Goal: Task Accomplishment & Management: Use online tool/utility

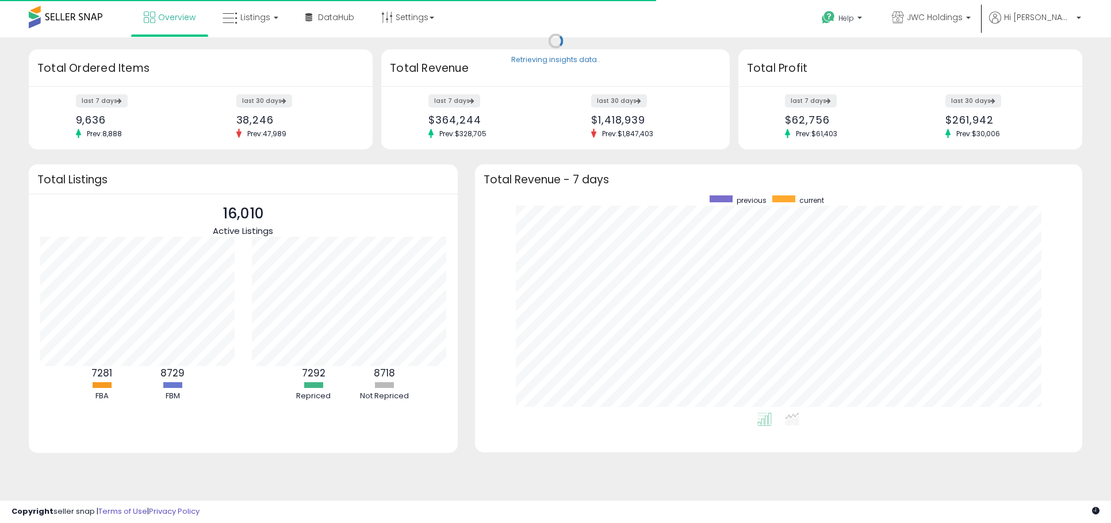
scroll to position [217, 584]
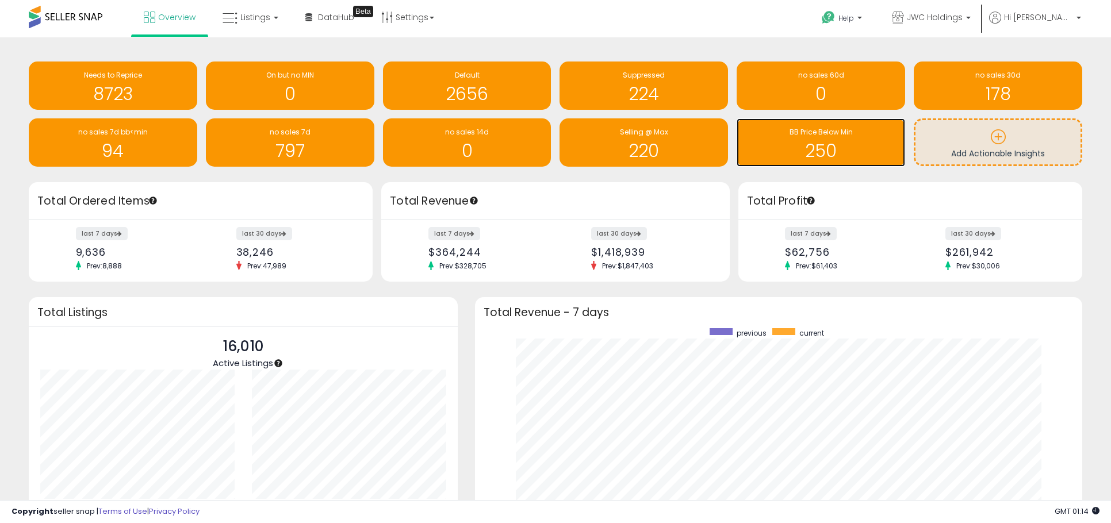
click at [796, 143] on h1 "250" at bounding box center [820, 150] width 157 height 19
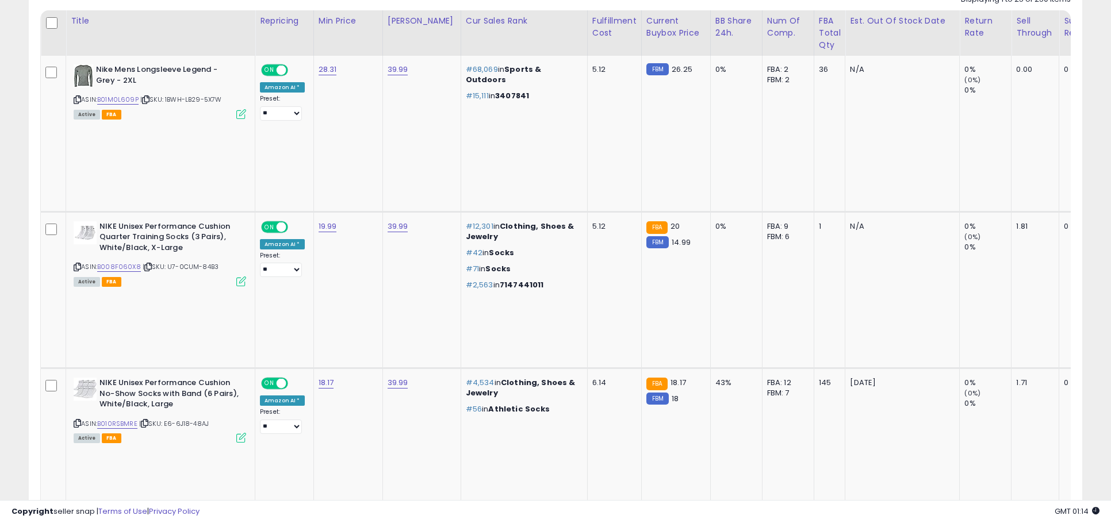
scroll to position [587, 0]
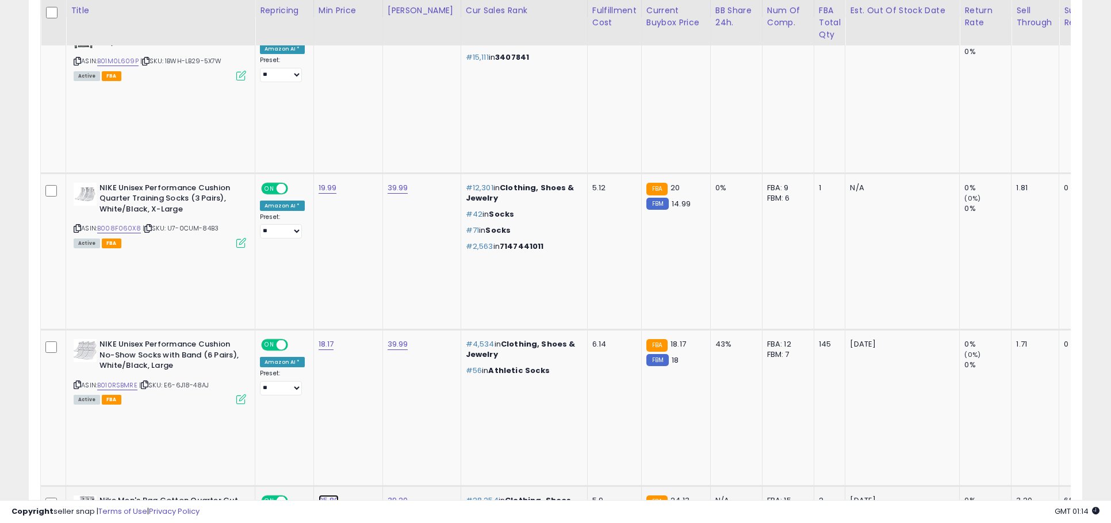
click at [332, 495] on link "25.80" at bounding box center [329, 501] width 21 height 12
click at [255, 245] on input "*****" at bounding box center [299, 247] width 102 height 20
type input "**"
click button "submit" at bounding box center [364, 245] width 20 height 17
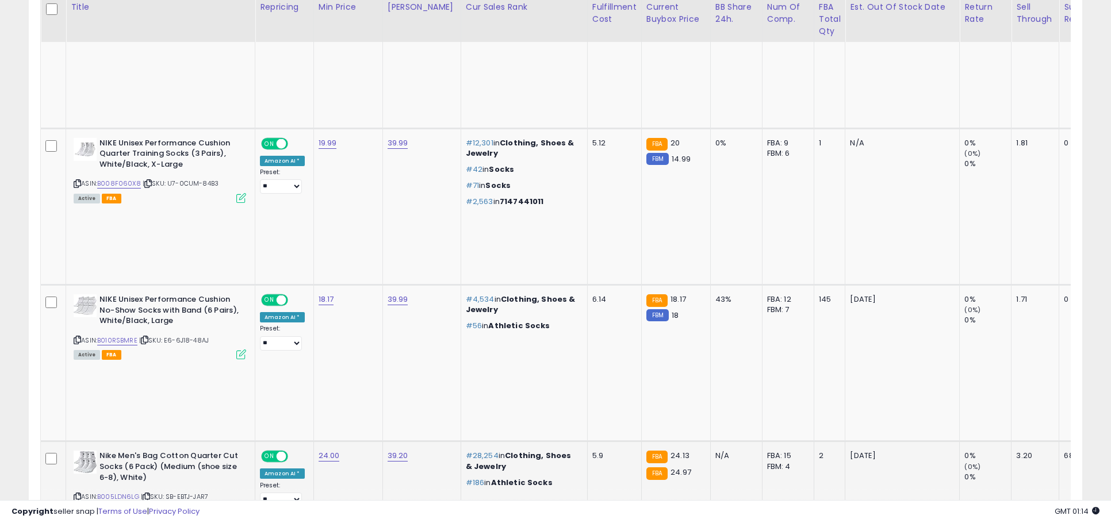
scroll to position [635, 0]
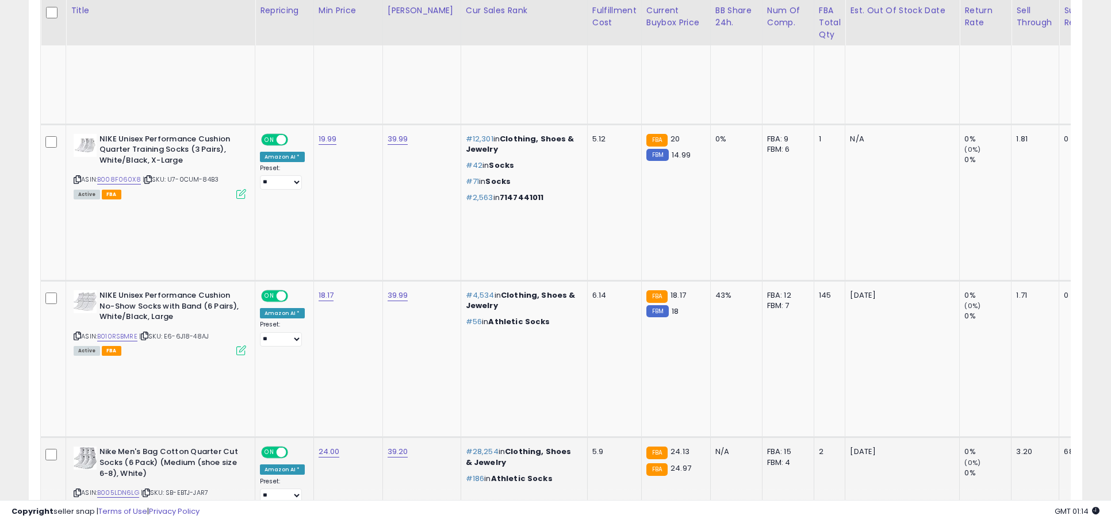
click at [269, 376] on input "*****" at bounding box center [298, 371] width 102 height 20
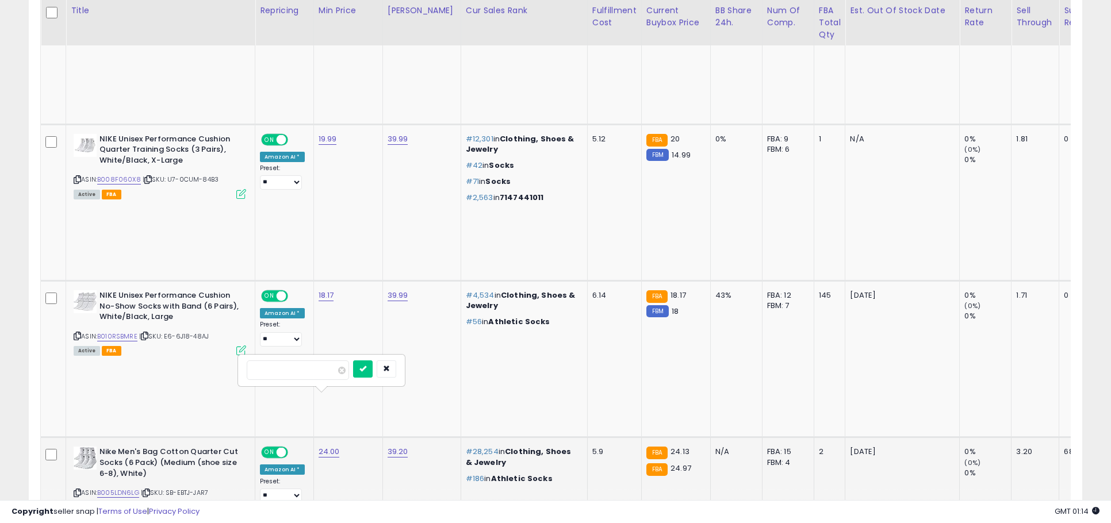
type input "**"
click button "submit" at bounding box center [363, 369] width 20 height 17
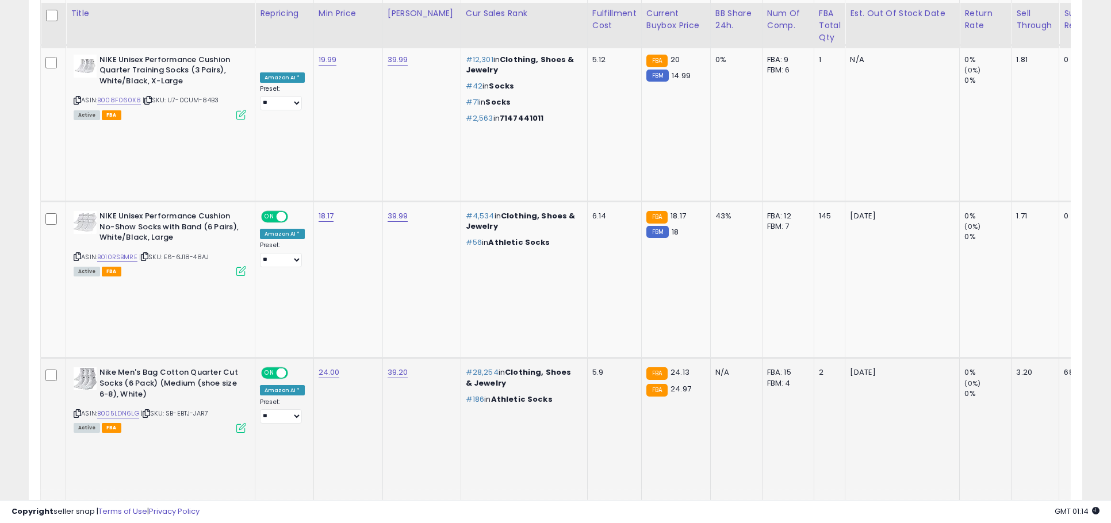
scroll to position [718, 0]
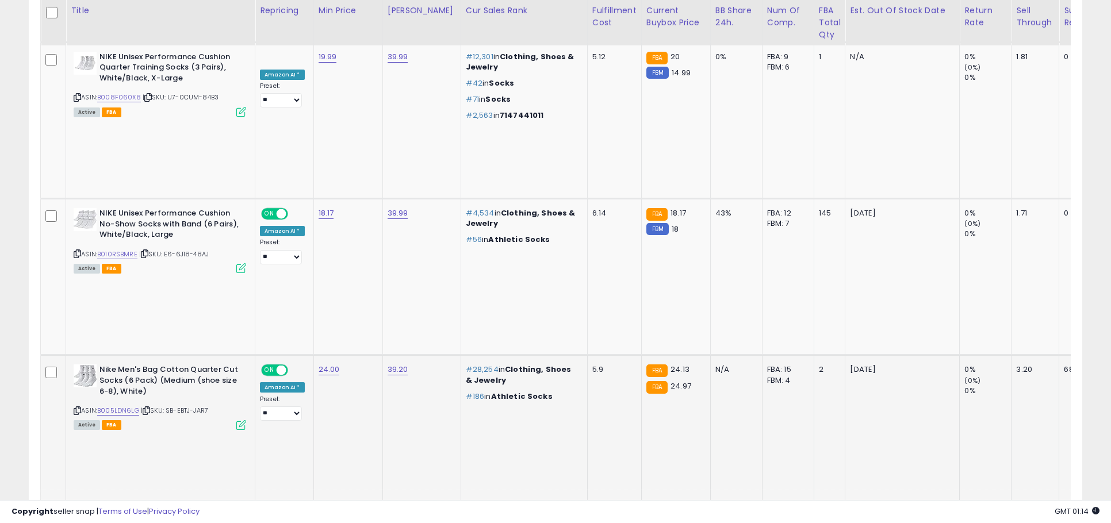
click at [274, 377] on input "*****" at bounding box center [298, 369] width 102 height 20
type input "**"
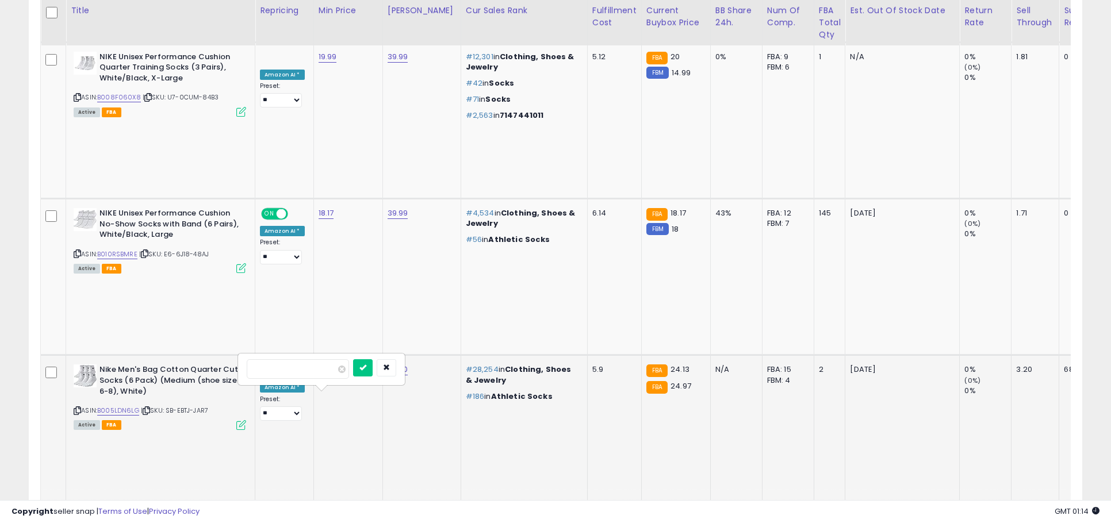
click button "submit" at bounding box center [363, 367] width 20 height 17
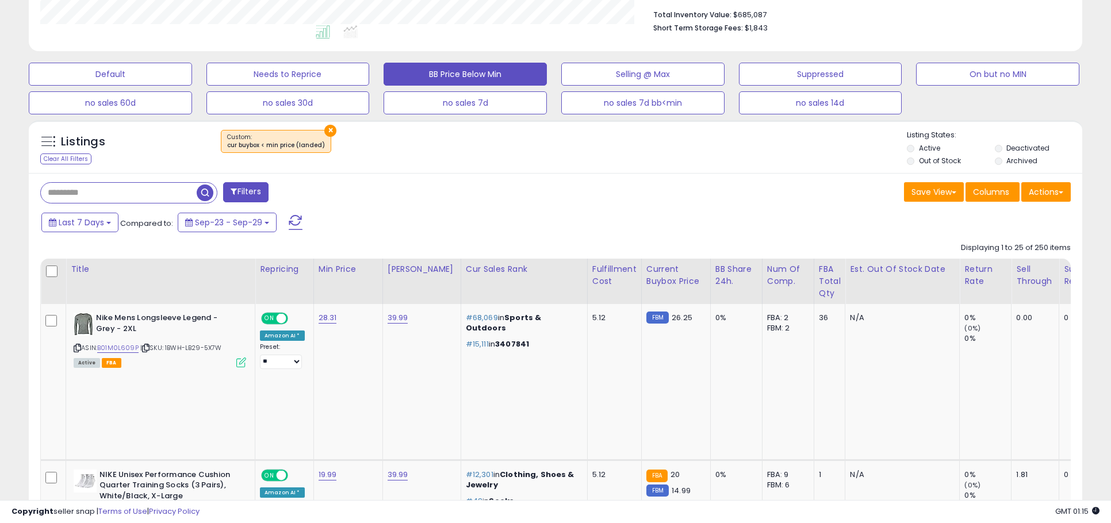
scroll to position [0, 0]
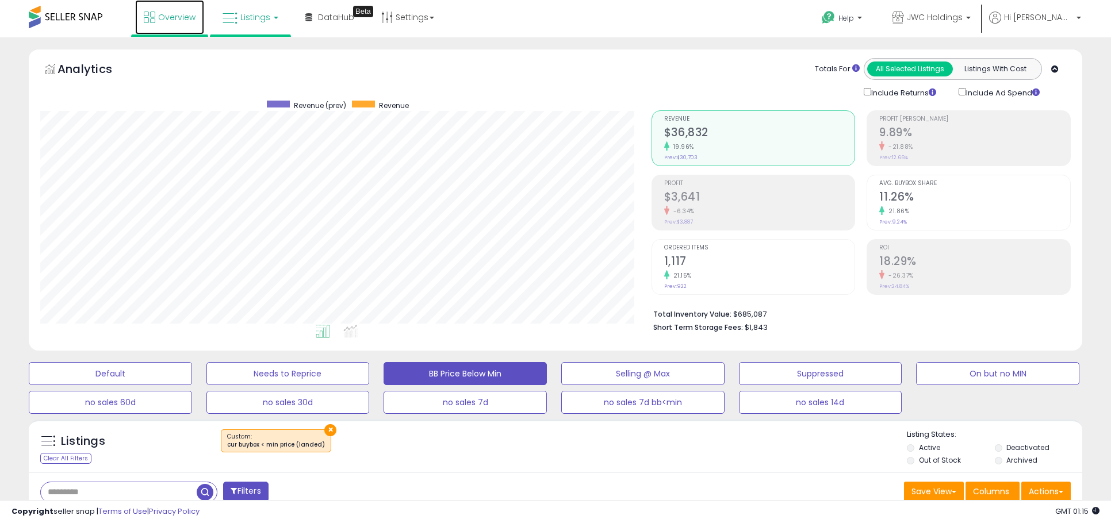
click at [168, 14] on span "Overview" at bounding box center [176, 18] width 37 height 12
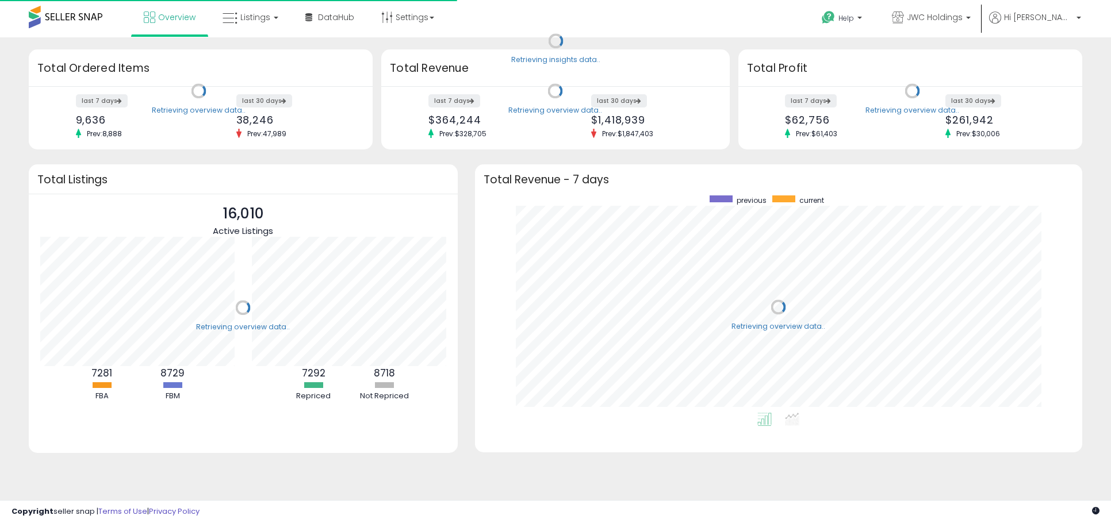
scroll to position [217, 584]
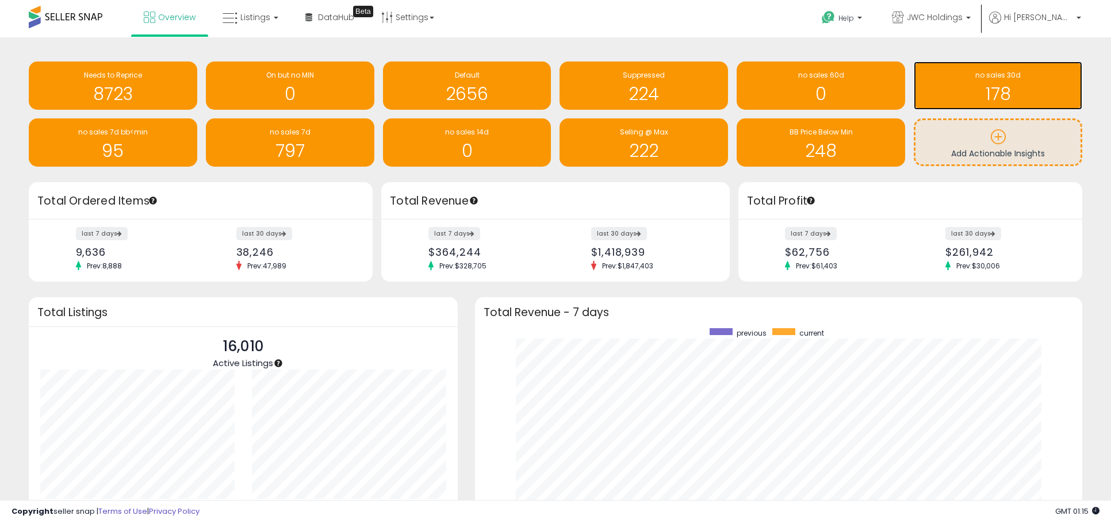
click at [994, 67] on div "no sales 30d 178" at bounding box center [998, 86] width 168 height 48
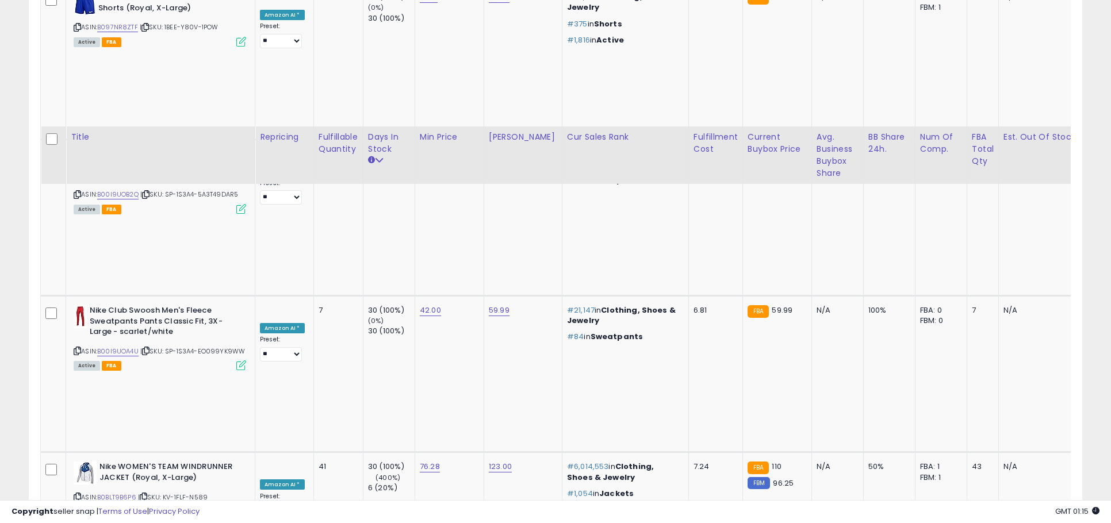
scroll to position [2078, 0]
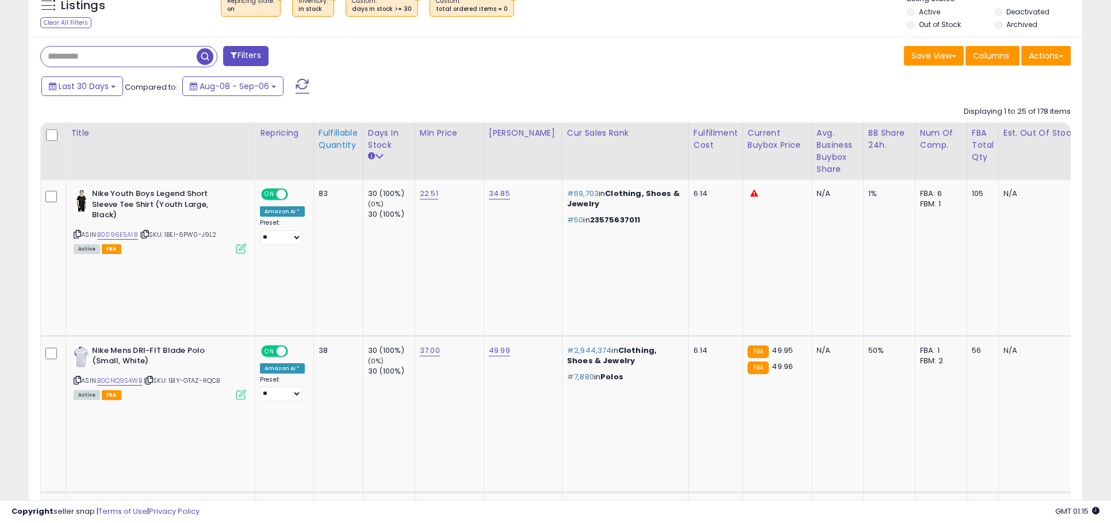
click at [339, 141] on div "Fulfillable Quantity" at bounding box center [339, 139] width 40 height 24
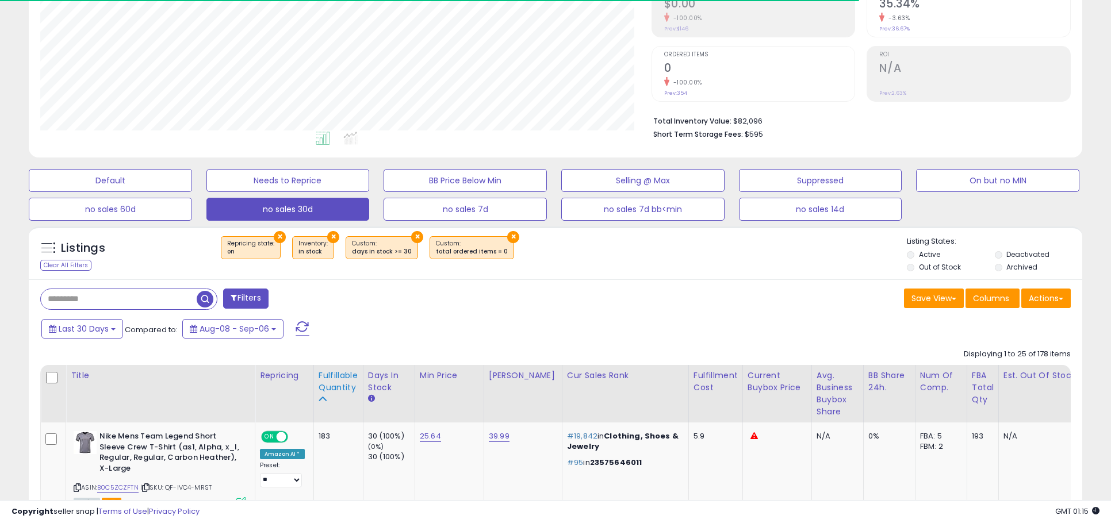
scroll to position [436, 0]
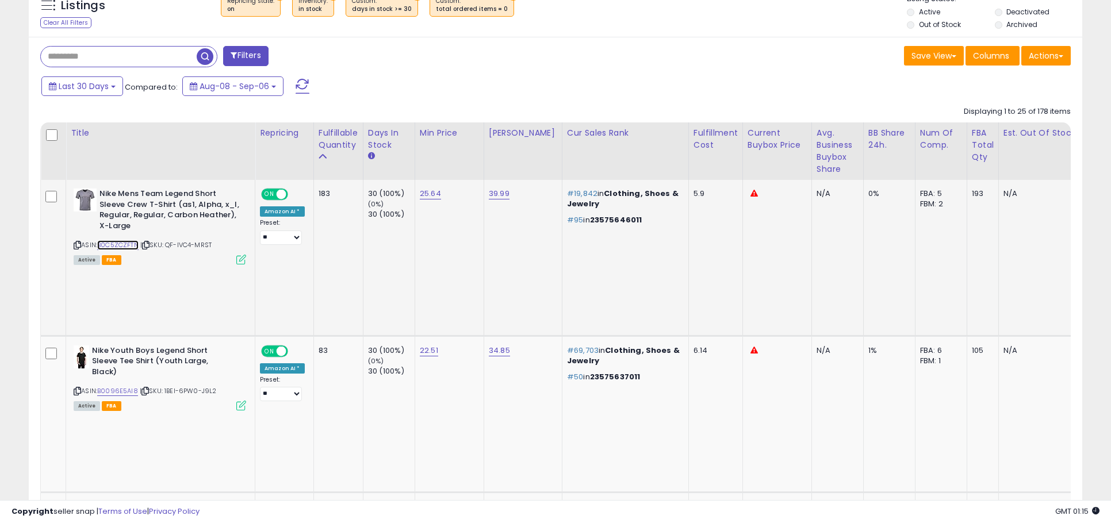
click at [109, 244] on link "B0C5ZCZFTN" at bounding box center [117, 245] width 41 height 10
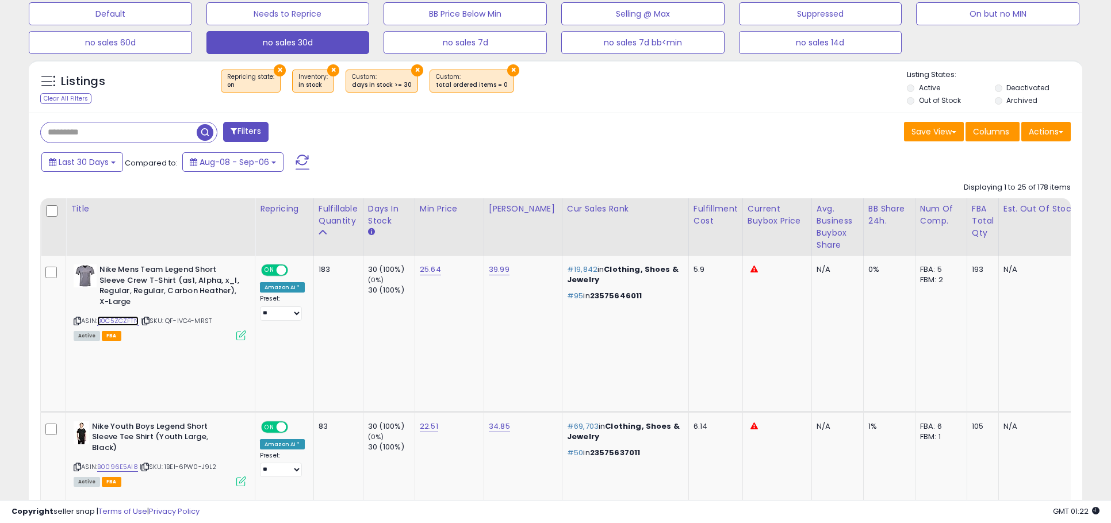
scroll to position [0, 0]
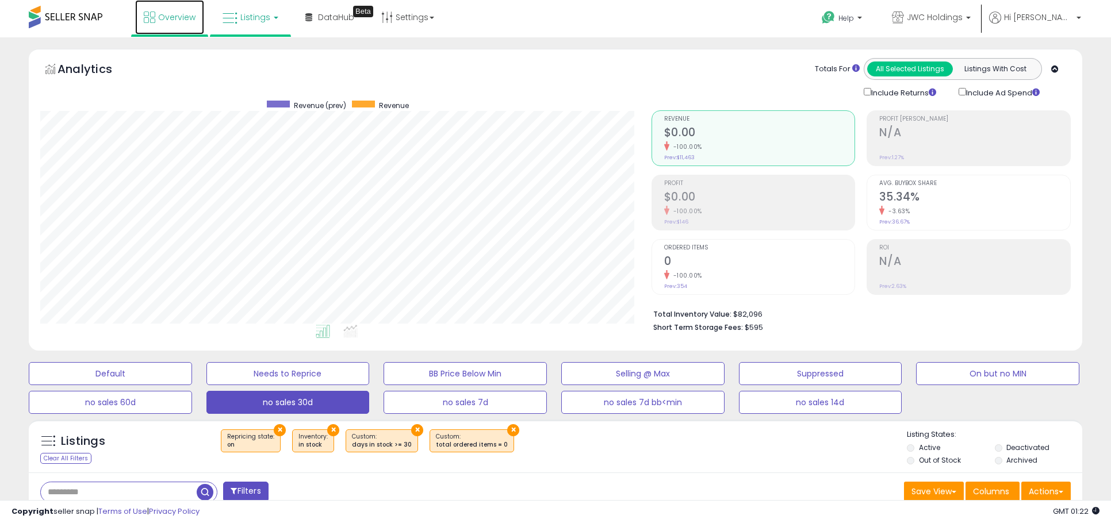
click at [158, 19] on span "Overview" at bounding box center [176, 18] width 37 height 12
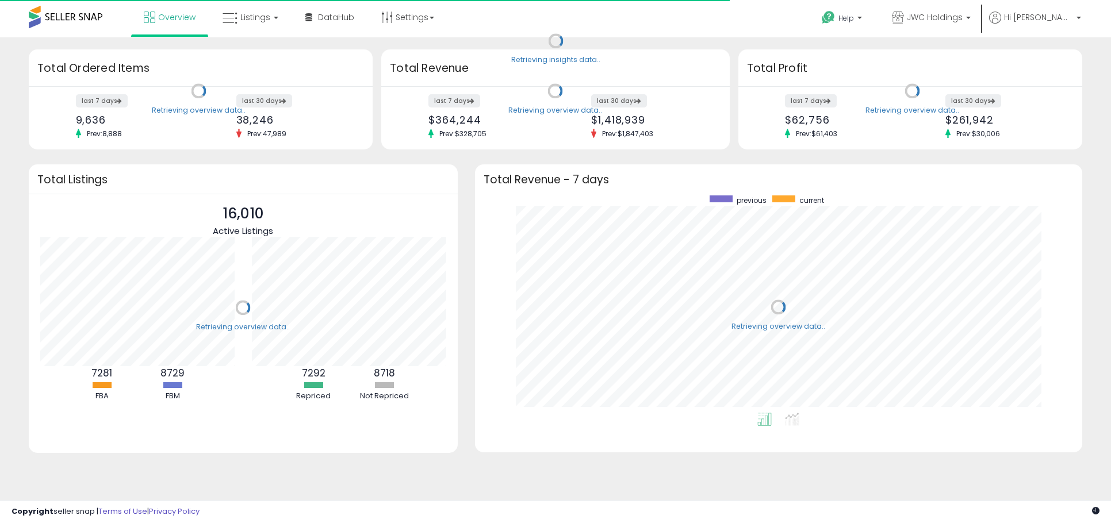
scroll to position [217, 584]
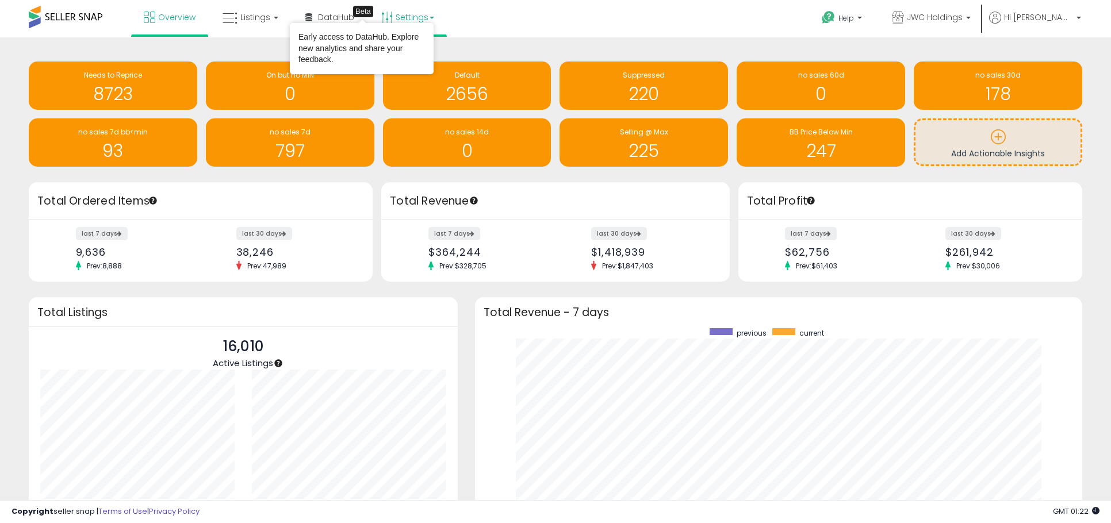
click at [401, 15] on link "Settings" at bounding box center [408, 17] width 70 height 35
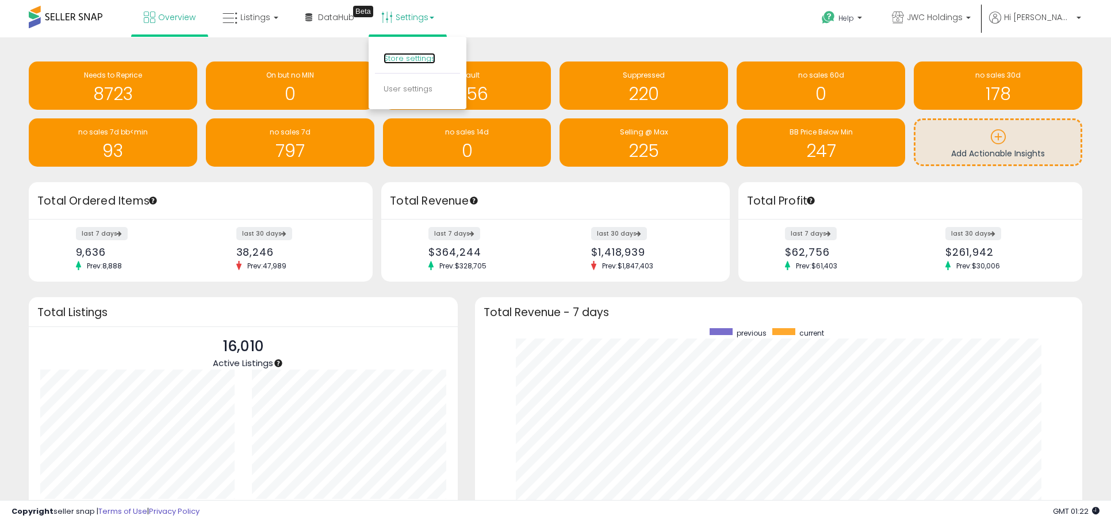
click at [406, 56] on link "Store settings" at bounding box center [410, 58] width 52 height 11
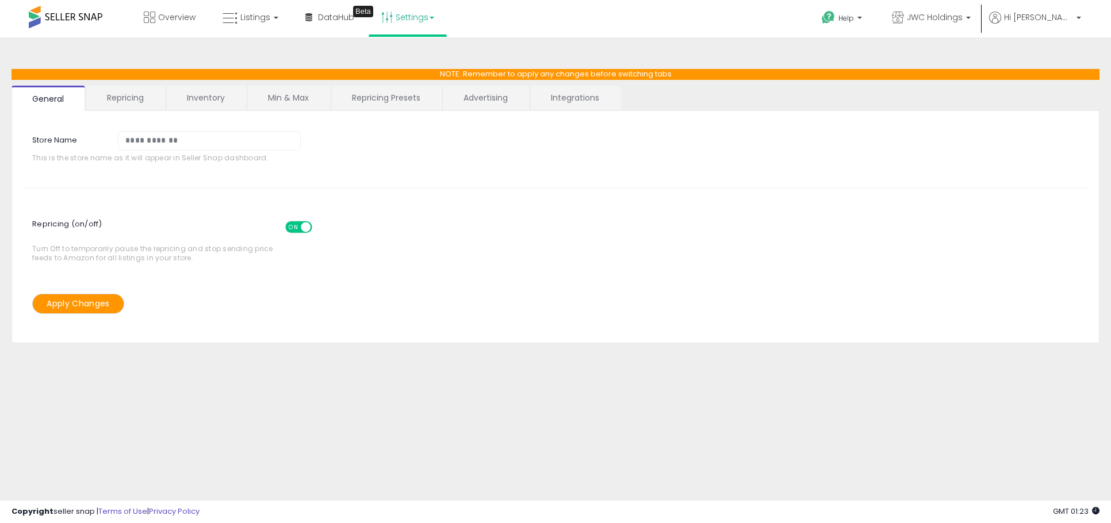
click at [356, 100] on link "Repricing Presets" at bounding box center [386, 98] width 110 height 24
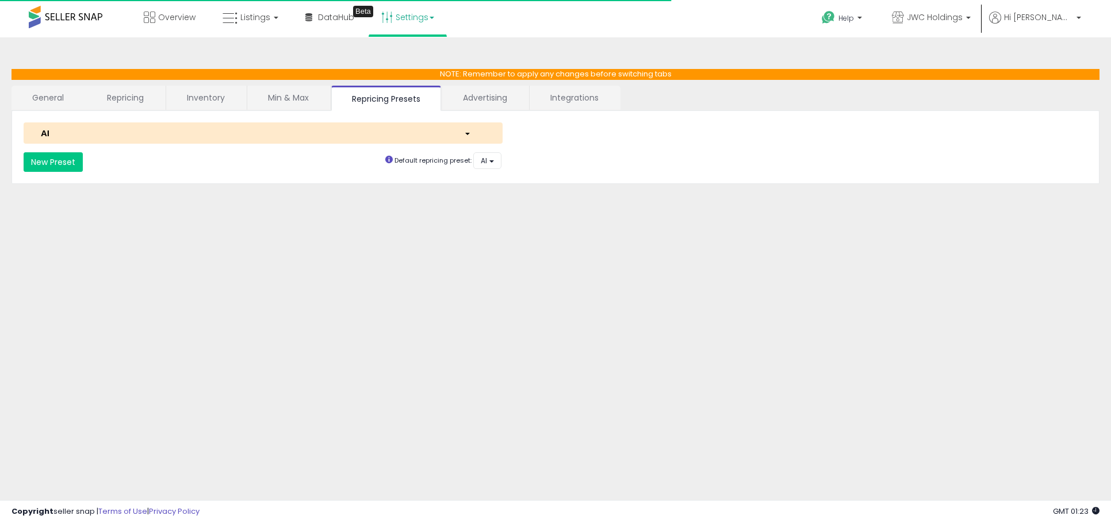
click at [328, 127] on div "AI" at bounding box center [243, 133] width 423 height 12
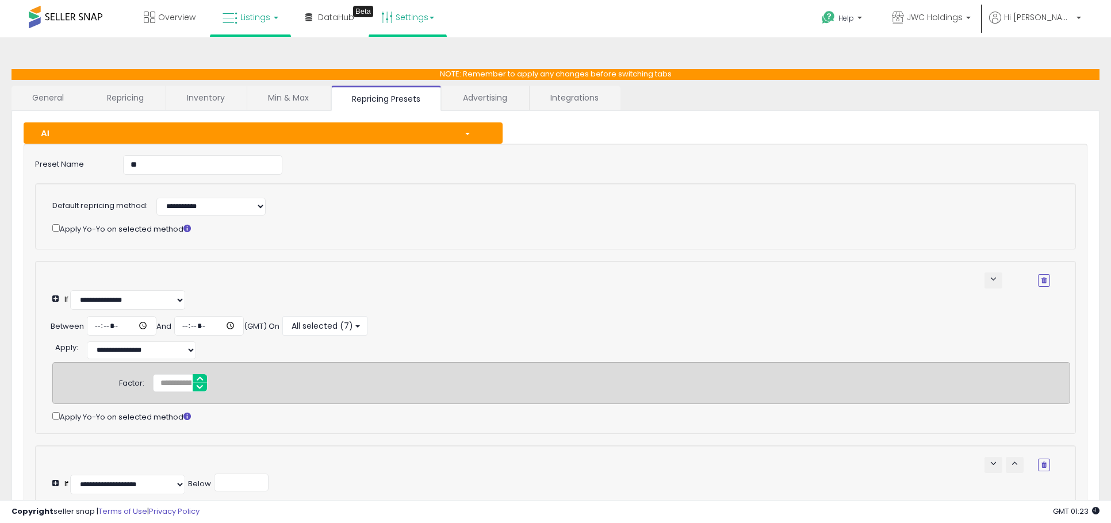
click at [250, 16] on span "Listings" at bounding box center [255, 18] width 30 height 12
click at [261, 54] on icon at bounding box center [259, 56] width 50 height 15
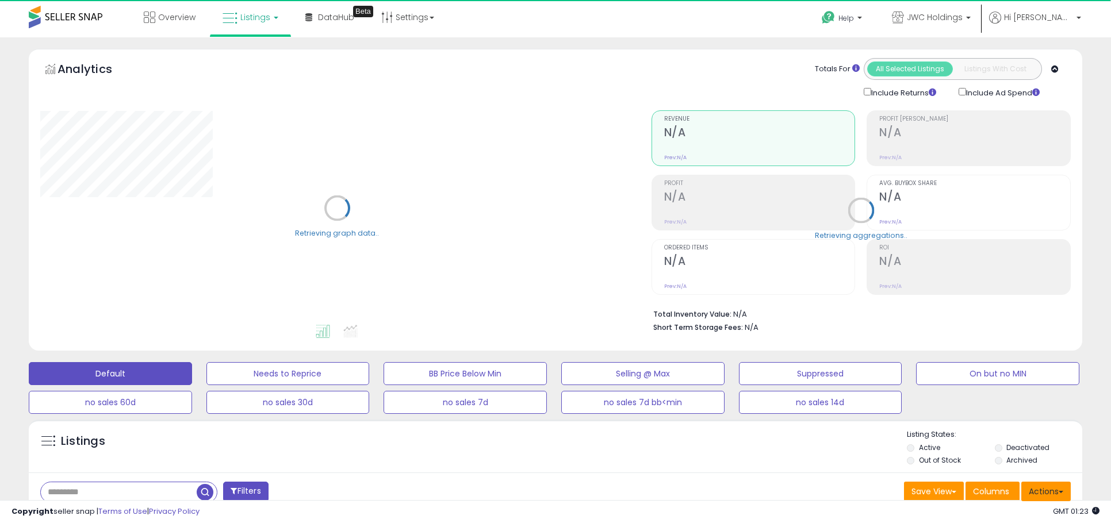
click at [1039, 490] on button "Actions" at bounding box center [1045, 492] width 49 height 20
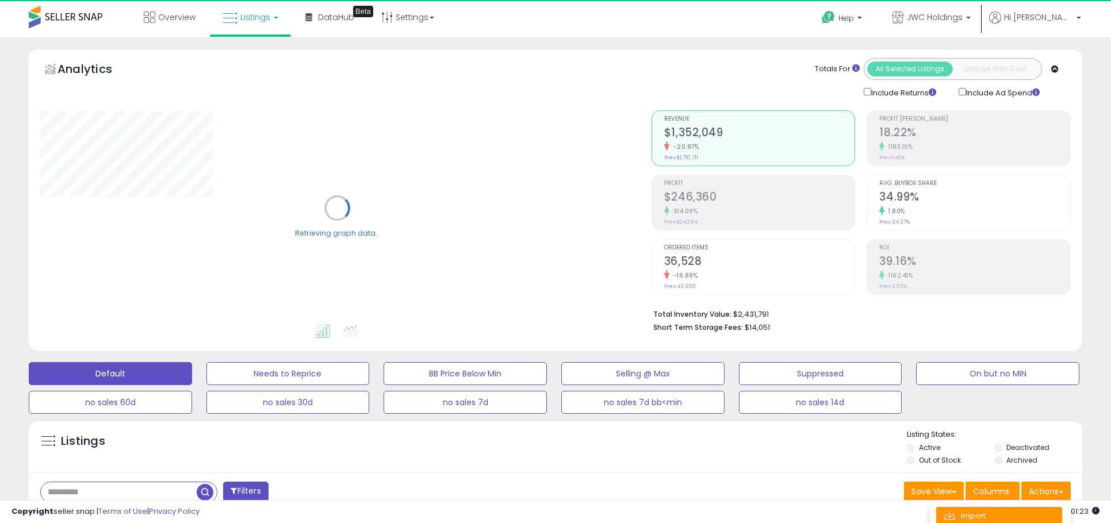
click at [959, 509] on link "Import" at bounding box center [999, 516] width 126 height 18
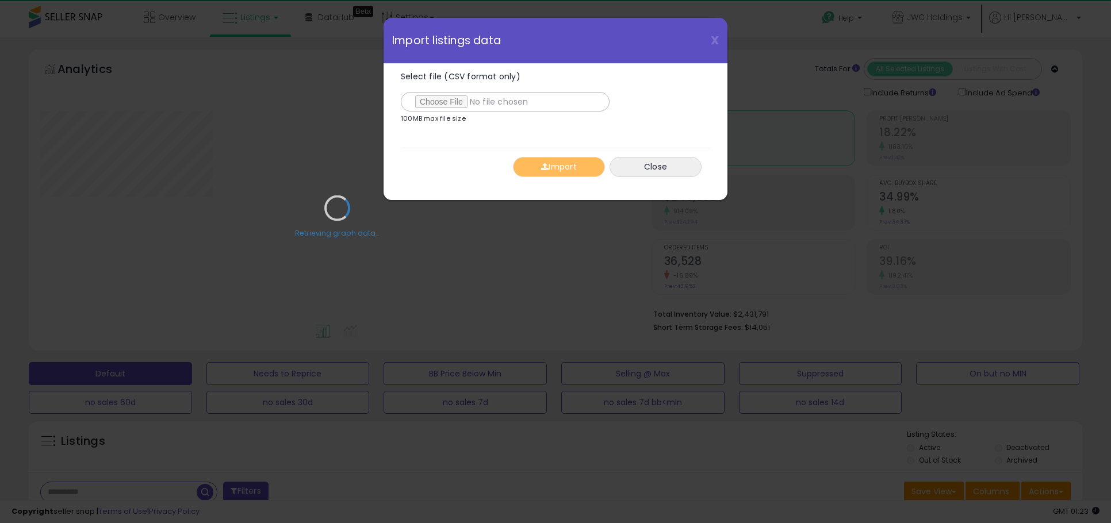
click at [444, 108] on div "Retrieving graph data.." at bounding box center [337, 217] width 611 height 236
click at [443, 102] on div "Retrieving graph data.." at bounding box center [337, 217] width 611 height 236
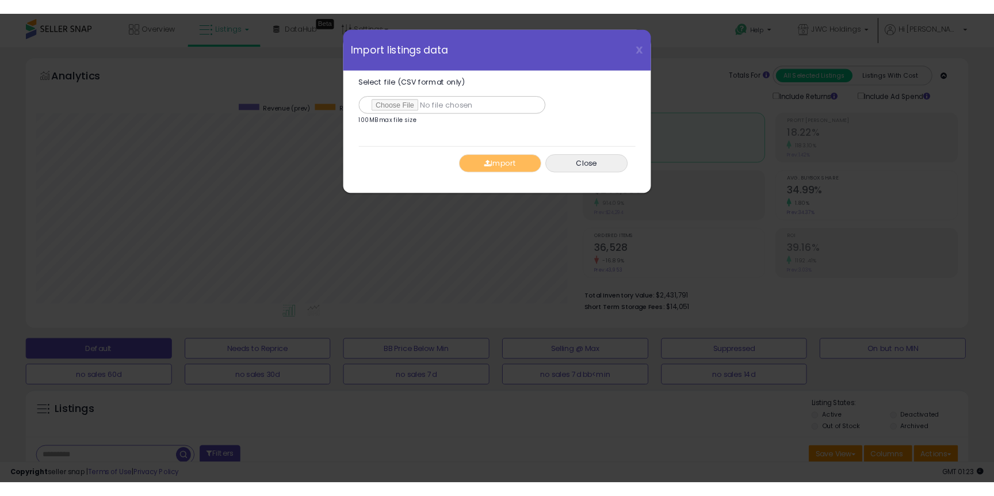
scroll to position [236, 611]
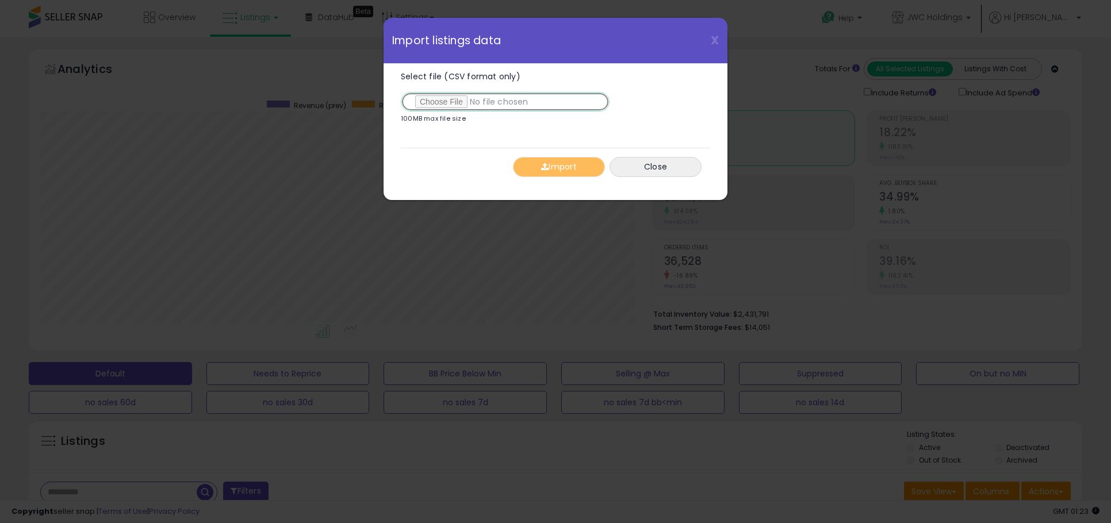
click at [438, 105] on input "Select file (CSV format only)" at bounding box center [505, 102] width 209 height 20
type input "**********"
click at [555, 169] on button "Import" at bounding box center [559, 167] width 92 height 20
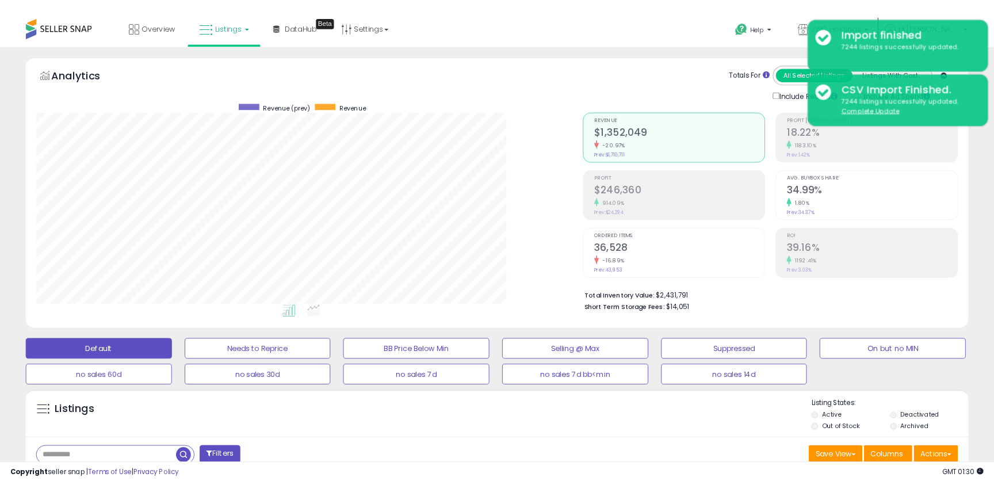
scroll to position [236, 542]
